Goal: Task Accomplishment & Management: Manage account settings

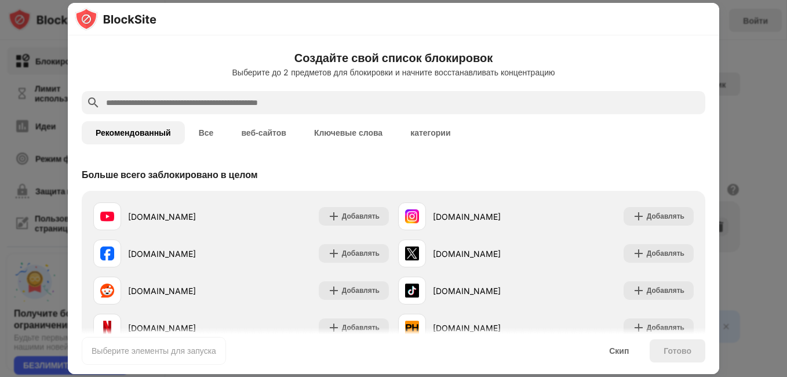
click at [394, 101] on input "text" at bounding box center [403, 103] width 596 height 14
click at [381, 104] on input "text" at bounding box center [403, 103] width 596 height 14
paste input "**********"
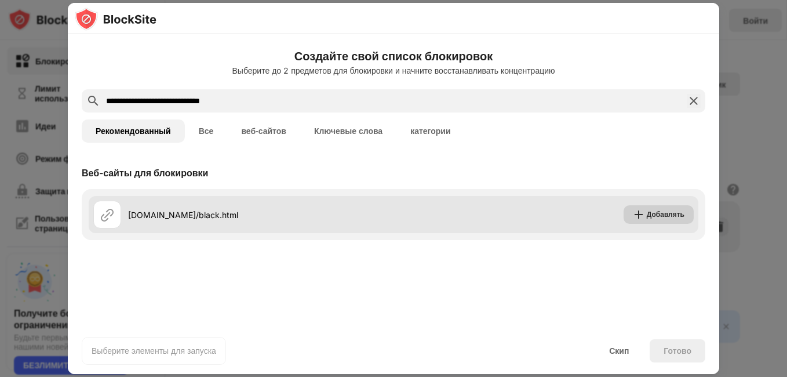
type input "**********"
click at [643, 209] on img at bounding box center [639, 215] width 12 height 12
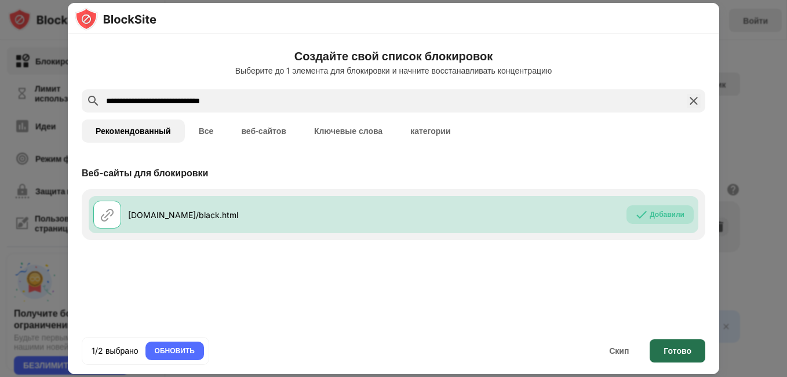
click at [678, 354] on div "Готово" at bounding box center [678, 350] width 28 height 9
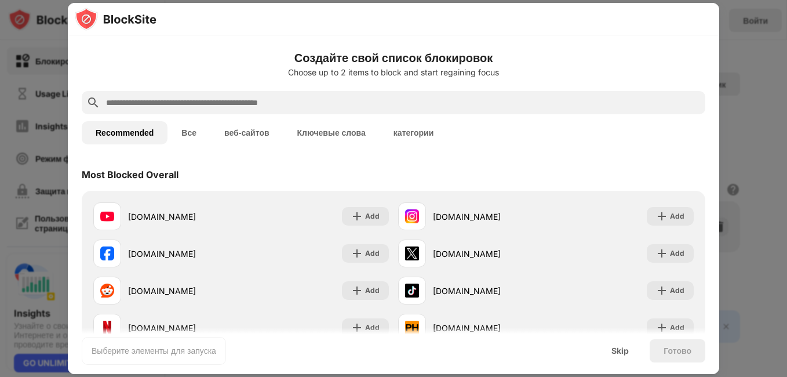
click at [140, 105] on input "text" at bounding box center [403, 103] width 596 height 14
type input "*"
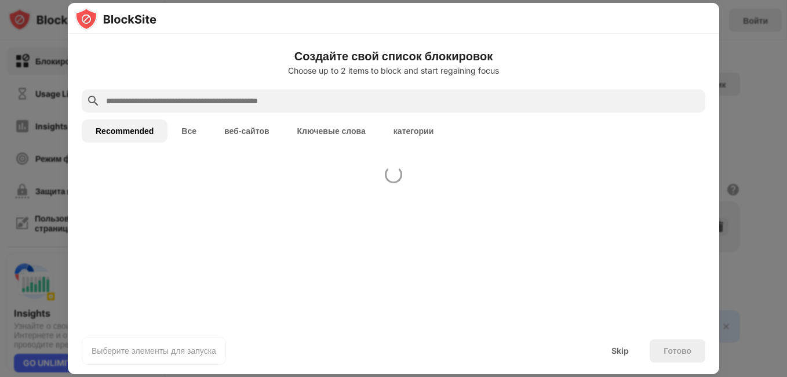
paste input "**********"
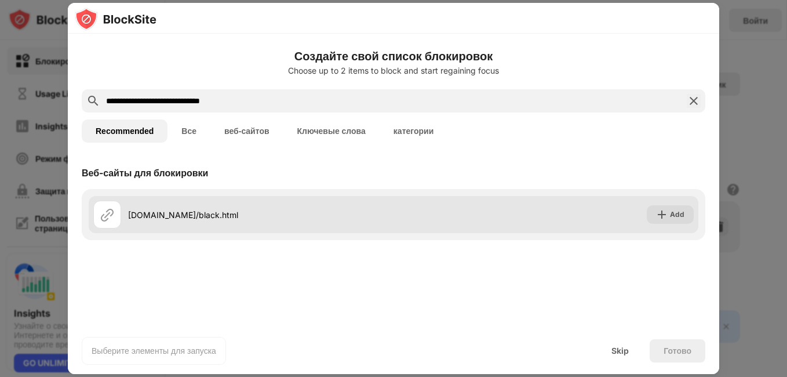
type input "**********"
click at [668, 218] on img at bounding box center [662, 215] width 12 height 12
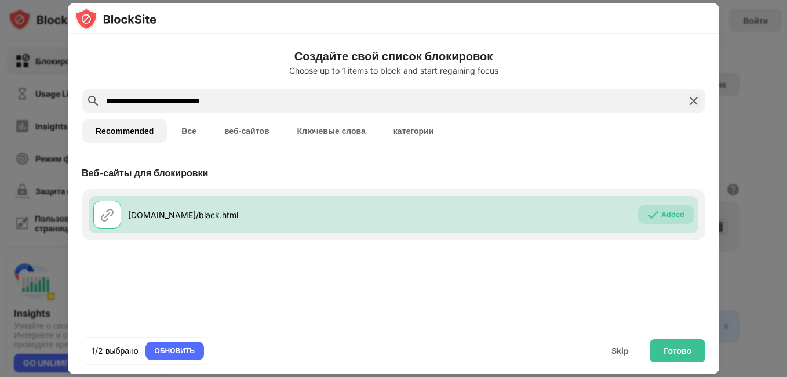
click at [677, 356] on div "Готово" at bounding box center [678, 350] width 56 height 23
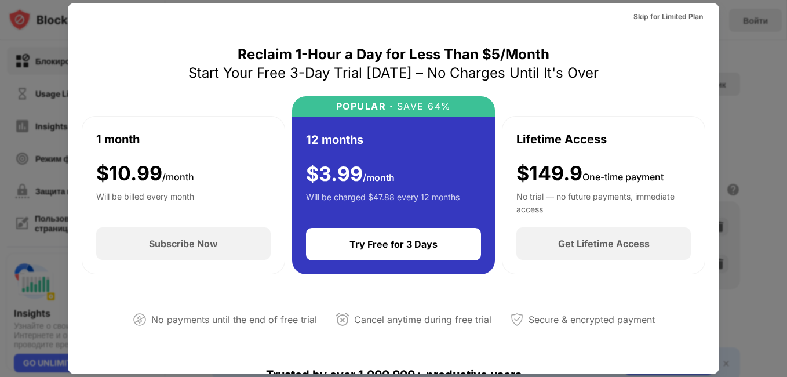
click at [672, 15] on div "Skip for Limited Plan" at bounding box center [668, 17] width 70 height 12
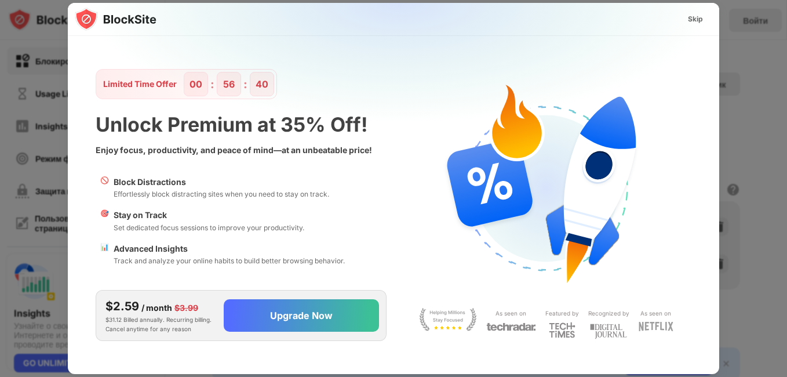
click at [695, 18] on div "Skip" at bounding box center [695, 19] width 15 height 12
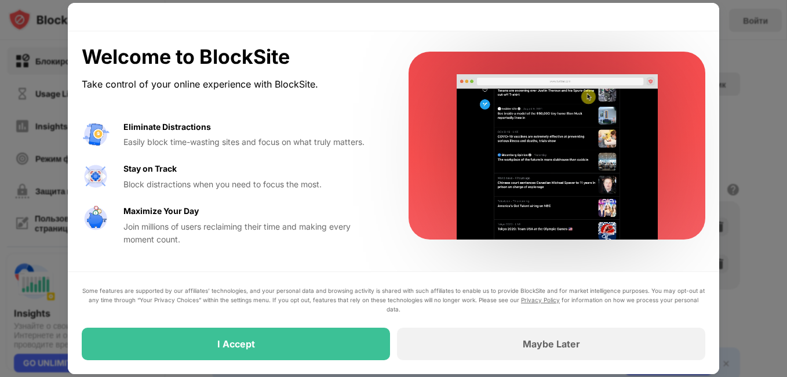
click at [333, 351] on div "I Accept" at bounding box center [236, 343] width 308 height 32
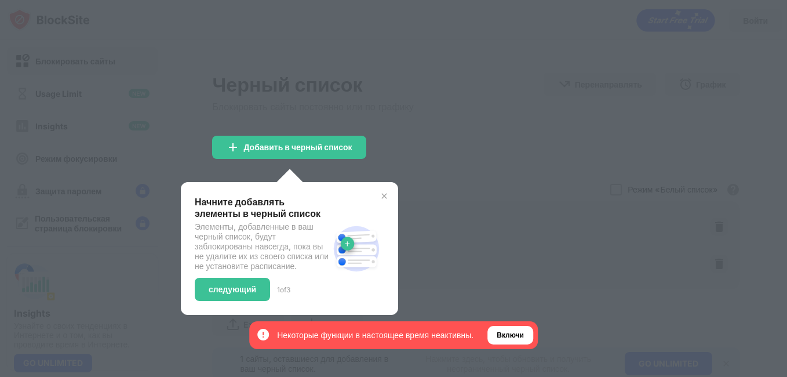
click at [487, 344] on div "Create an account Improve your productivity today Sign in with Google Sign in w…" at bounding box center [393, 188] width 264 height 345
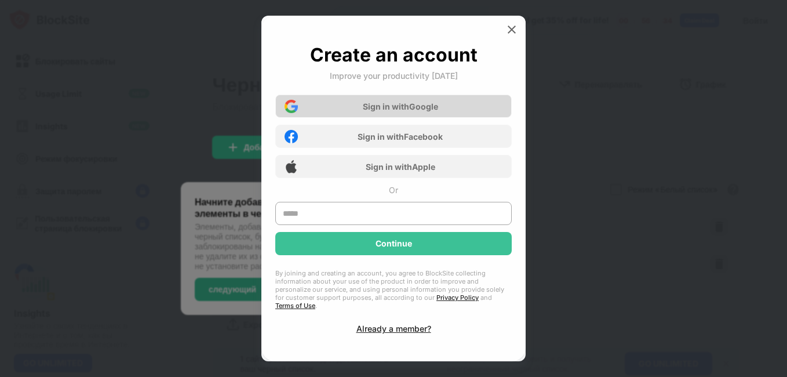
click at [459, 107] on div "Sign in with Google" at bounding box center [393, 105] width 236 height 23
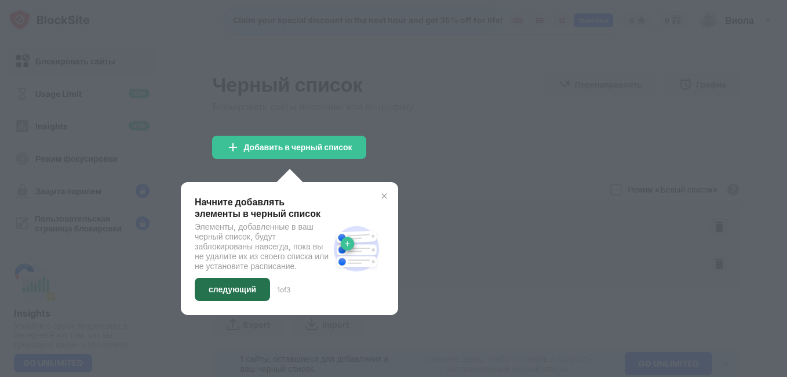
click at [224, 294] on div "следующий" at bounding box center [233, 289] width 48 height 9
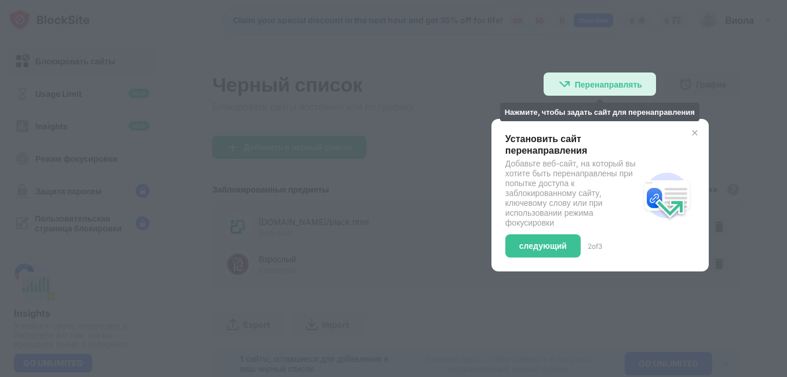
click at [585, 86] on div "Перенаправлять" at bounding box center [608, 84] width 67 height 10
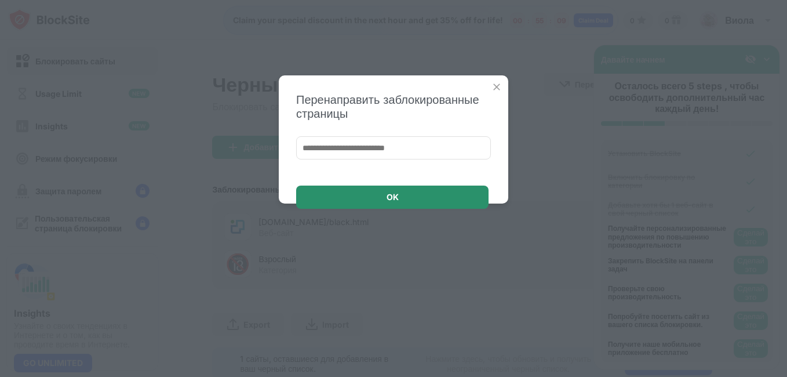
click at [436, 207] on div "OK" at bounding box center [392, 196] width 192 height 23
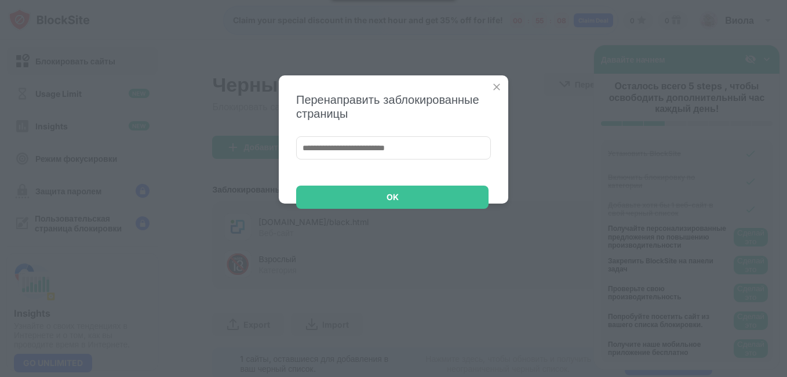
click at [491, 78] on div "Перенаправить заблокированные страницы OK" at bounding box center [393, 139] width 229 height 128
click at [496, 81] on img at bounding box center [497, 87] width 12 height 12
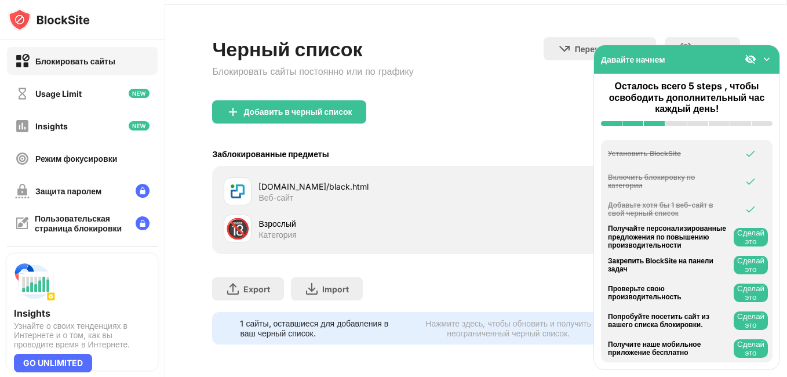
scroll to position [41, 0]
drag, startPoint x: 249, startPoint y: 218, endPoint x: 765, endPoint y: 58, distance: 540.0
click at [765, 58] on div "Блокировать сайты Usage Limit Insights Режим фокусировки Защита паролем Пользов…" at bounding box center [393, 188] width 787 height 377
click at [765, 58] on img at bounding box center [767, 59] width 12 height 12
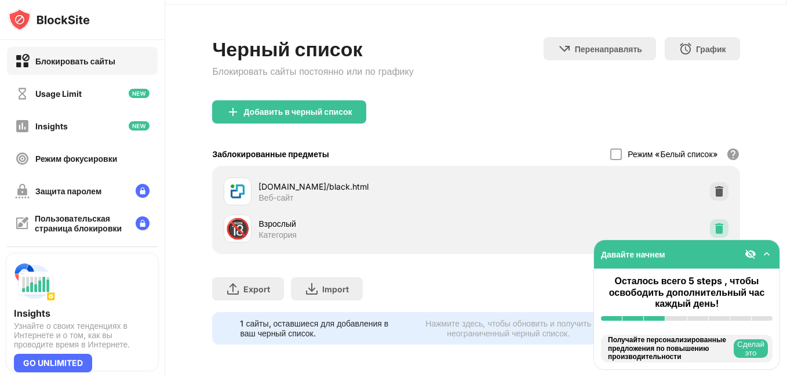
click at [713, 223] on img at bounding box center [719, 229] width 12 height 12
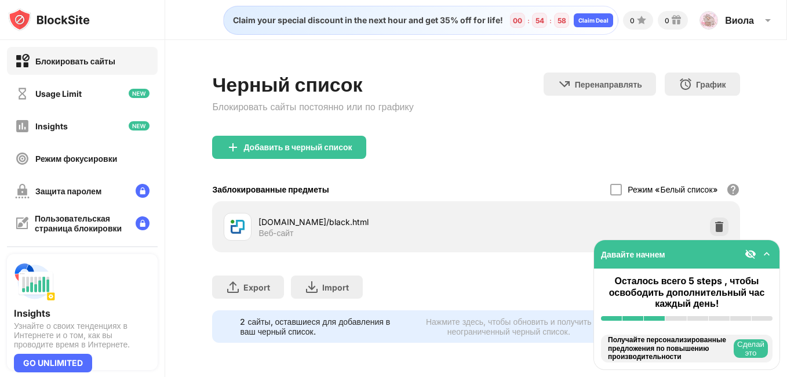
scroll to position [0, 0]
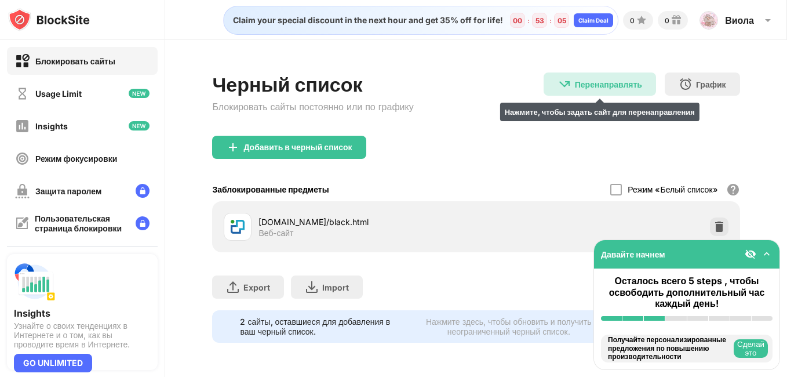
drag, startPoint x: 779, startPoint y: 0, endPoint x: 549, endPoint y: 83, distance: 245.3
click at [549, 83] on div "Перенаправлять Нажмите, чтобы задать сайт для перенаправления" at bounding box center [600, 83] width 112 height 23
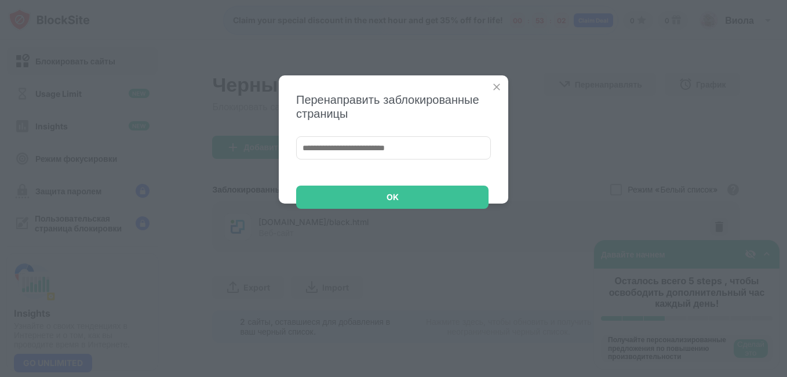
click at [489, 82] on div "Перенаправить заблокированные страницы OK" at bounding box center [393, 139] width 229 height 128
click at [501, 87] on img at bounding box center [497, 87] width 12 height 12
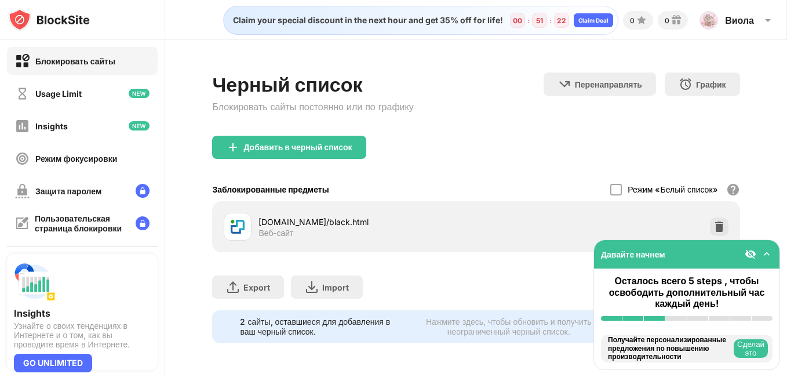
drag, startPoint x: 773, startPoint y: 0, endPoint x: 437, endPoint y: 177, distance: 379.8
click at [437, 177] on div "Добавить в черный список" at bounding box center [475, 157] width 527 height 42
click at [721, 227] on img at bounding box center [719, 227] width 12 height 12
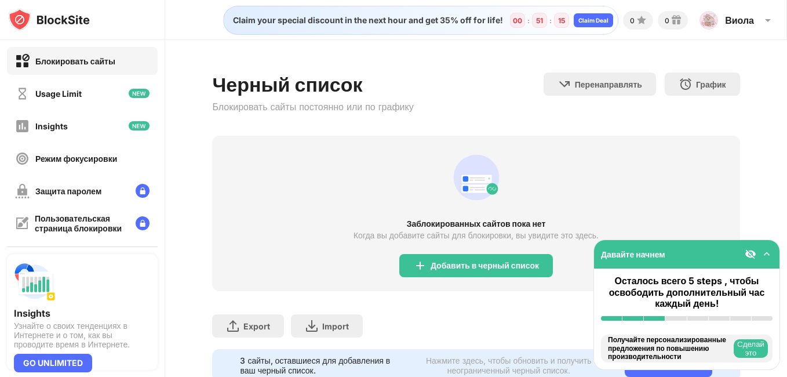
click at [285, 168] on div "Заблокированных сайтов пока нет Когда вы добавите сайты для блокировки, вы увид…" at bounding box center [475, 213] width 527 height 155
drag, startPoint x: 741, startPoint y: 0, endPoint x: 397, endPoint y: 49, distance: 347.7
click at [397, 49] on div "Черный список Блокировать сайты постоянно или по графику Перенаправлять Нажмите…" at bounding box center [476, 227] width 622 height 374
